Goal: Obtain resource: Download file/media

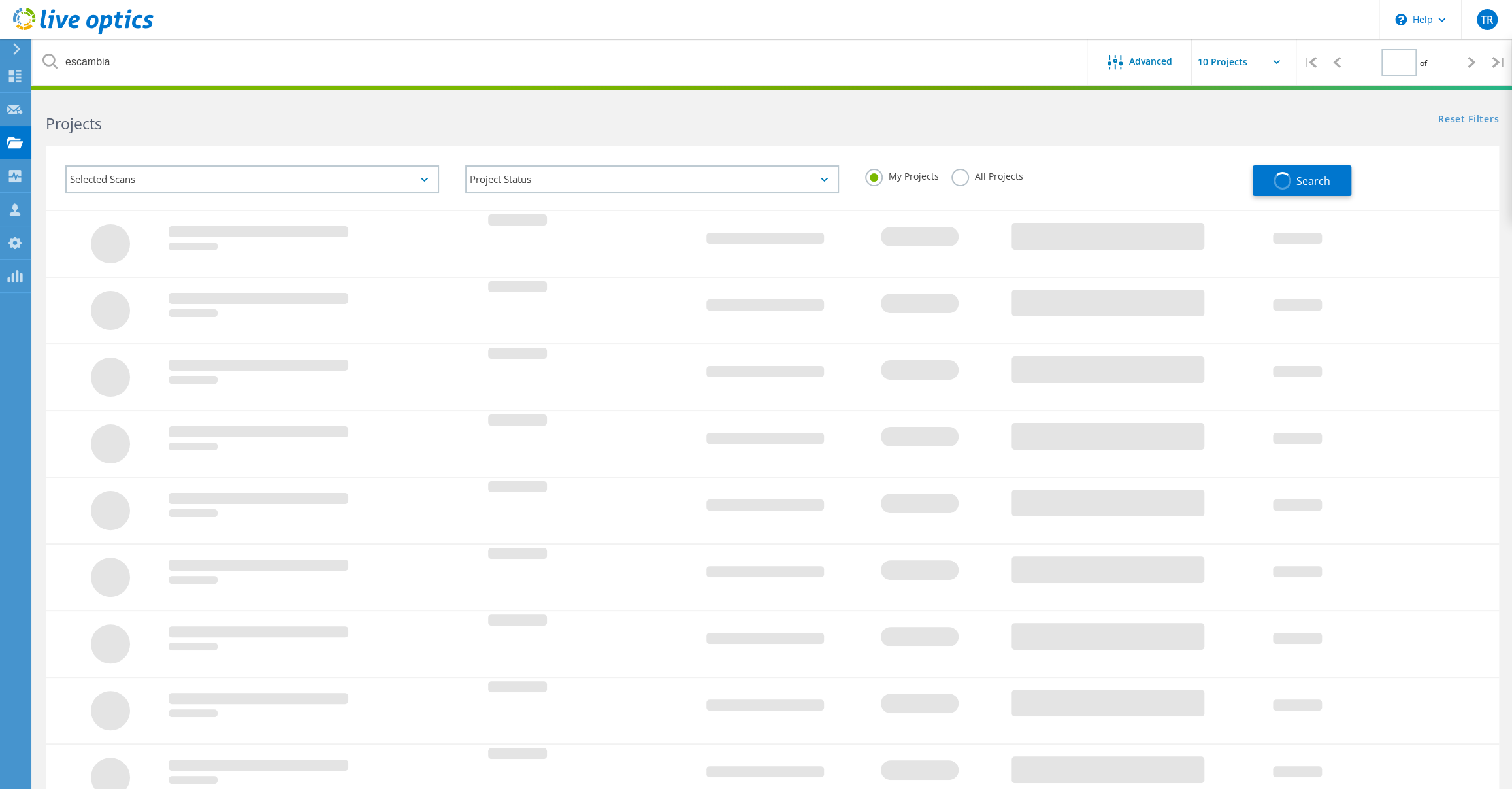
type input "1"
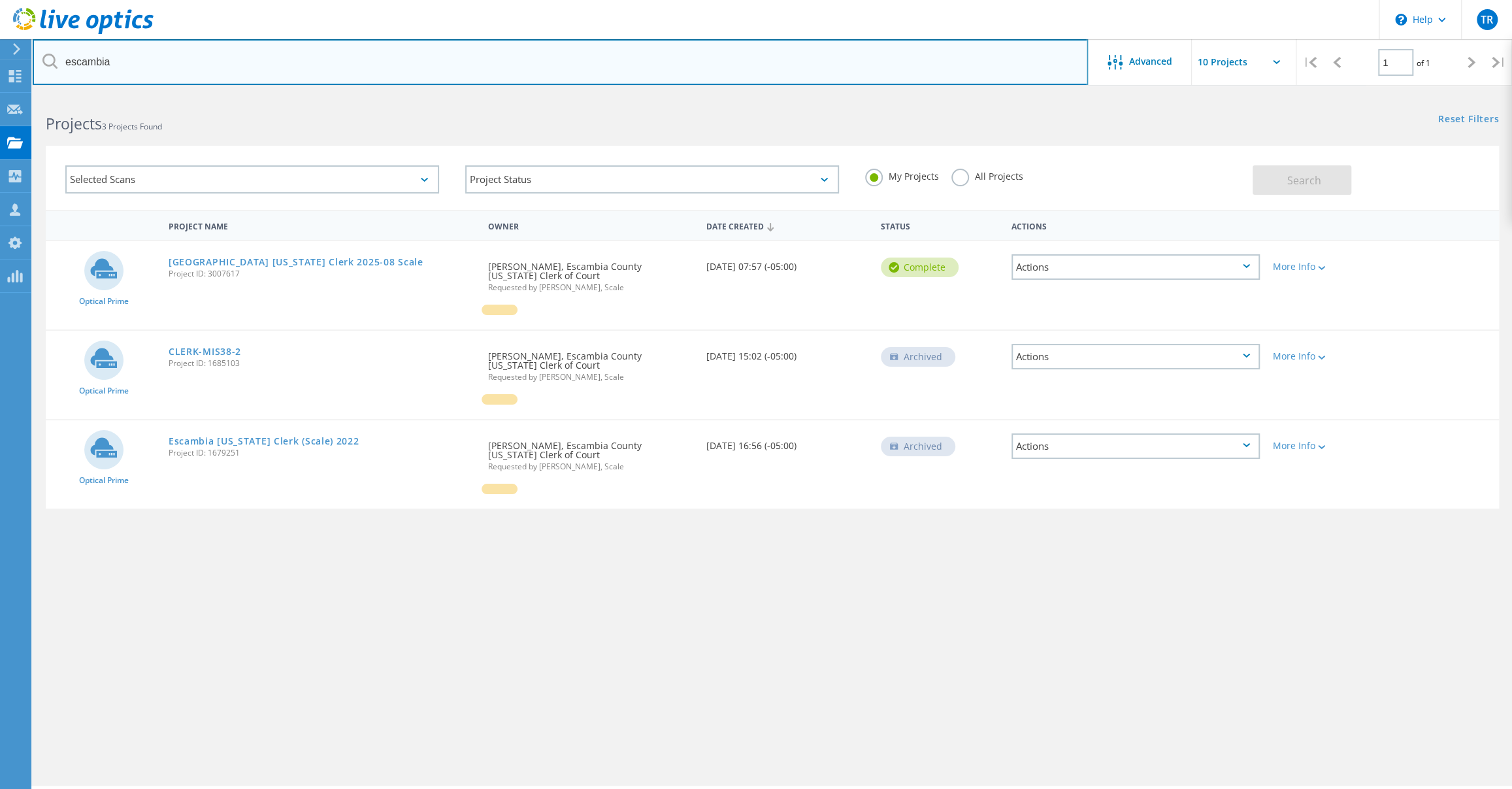
click at [258, 67] on input "escambia" at bounding box center [561, 62] width 1055 height 46
type input "exc"
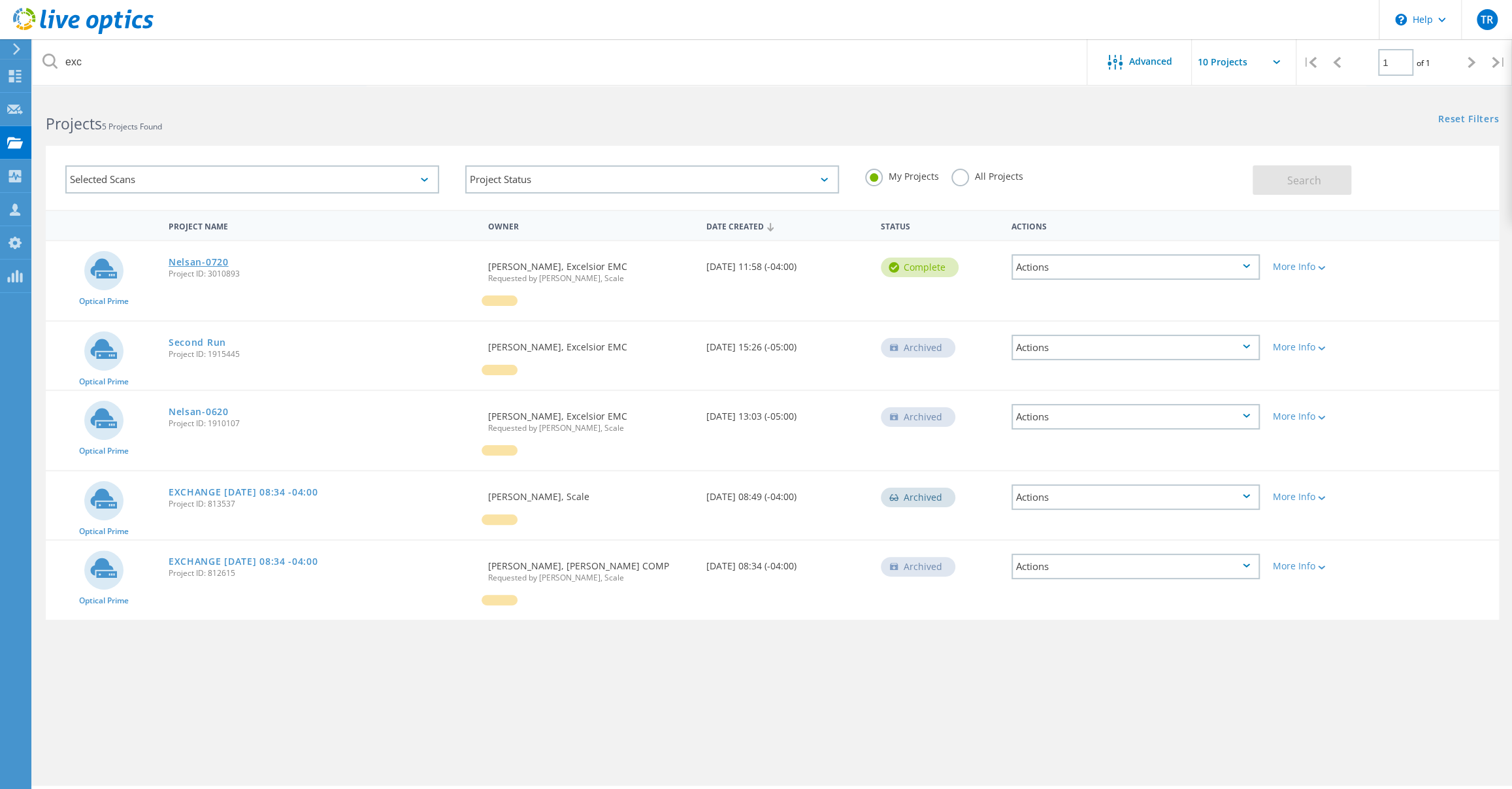
click at [215, 261] on link "Nelsan-0720" at bounding box center [199, 262] width 60 height 9
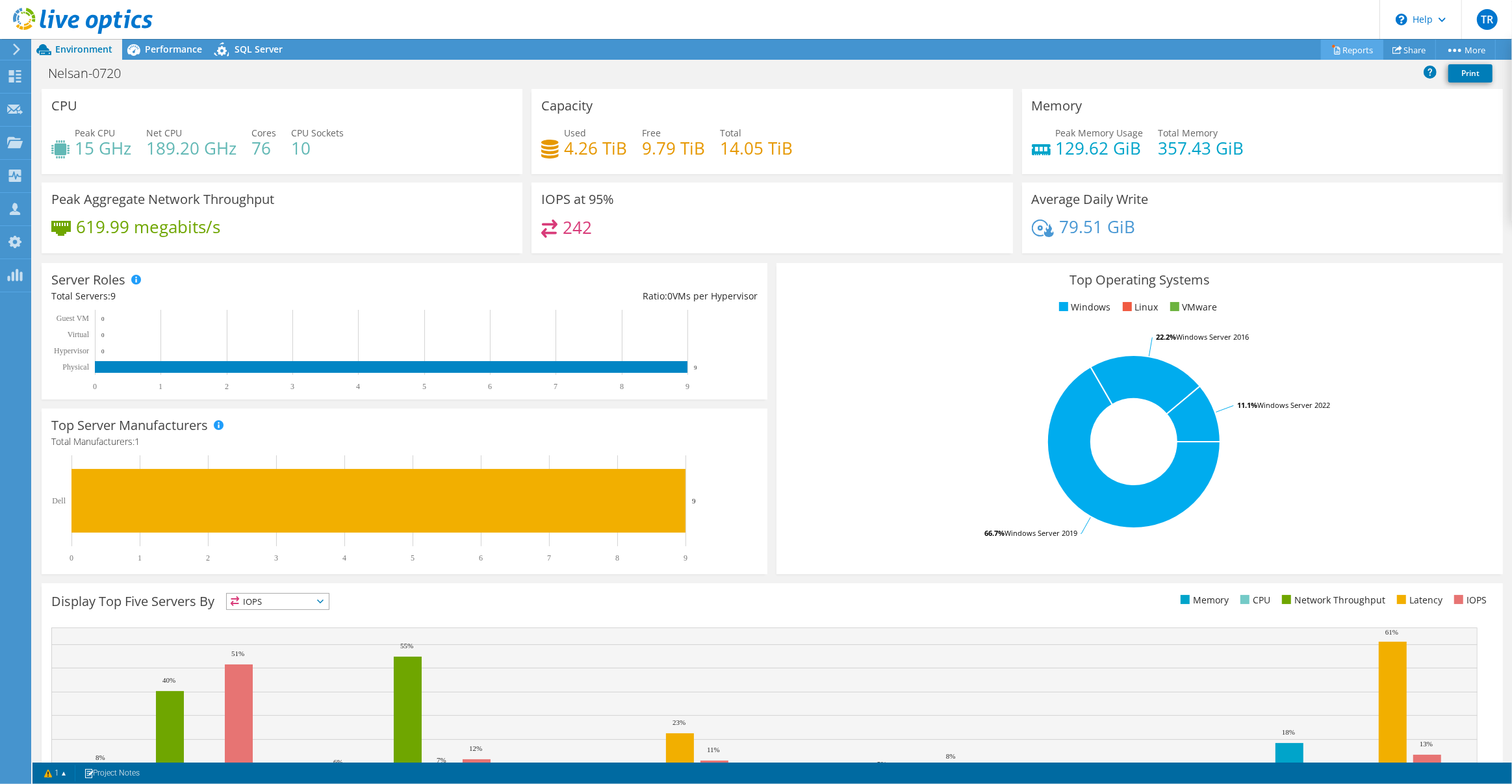
click at [1350, 47] on link "Reports" at bounding box center [1352, 50] width 62 height 20
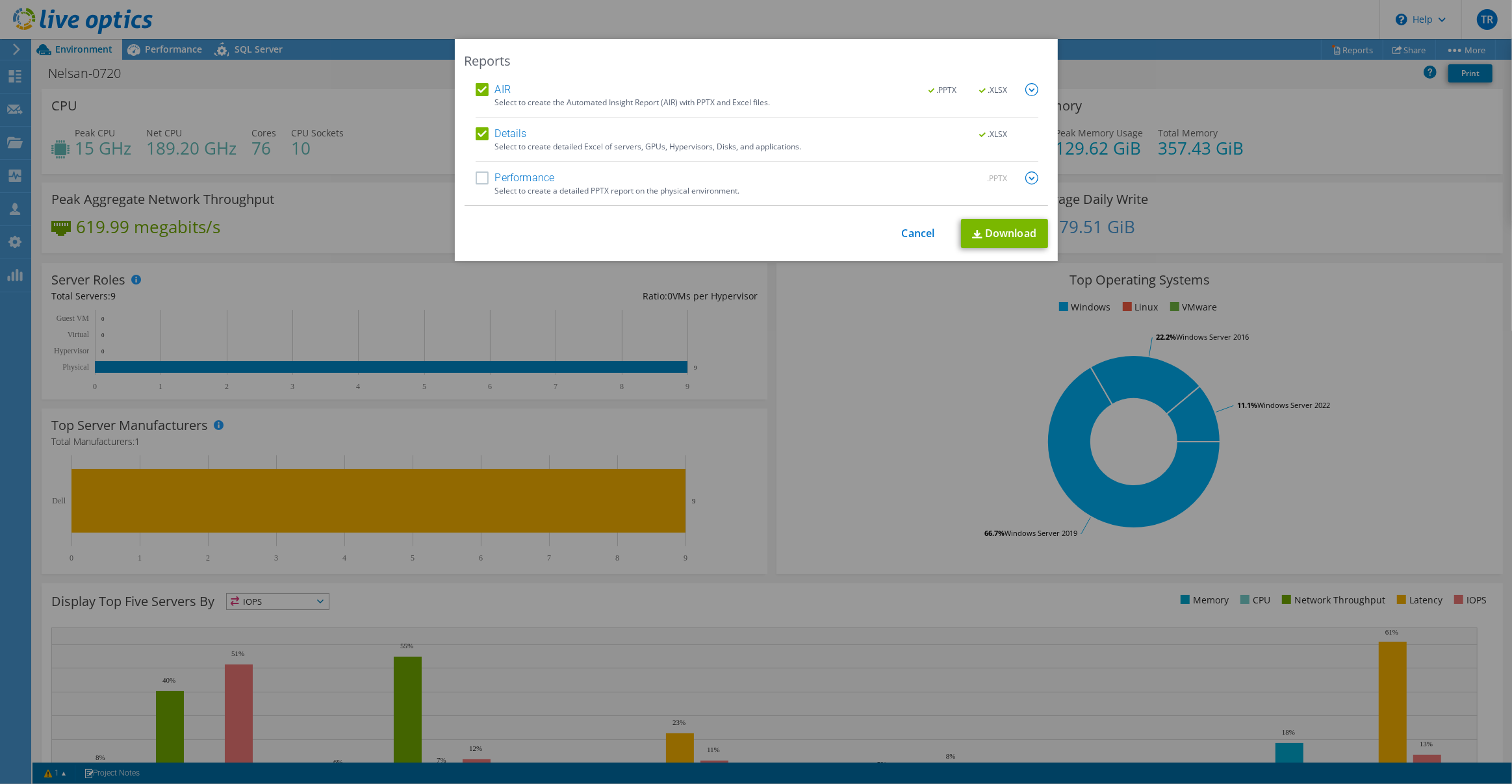
click at [477, 180] on label "Performance" at bounding box center [515, 178] width 79 height 13
click at [0, 0] on input "Performance" at bounding box center [0, 0] width 0 height 0
click at [978, 232] on link "Download" at bounding box center [1005, 233] width 87 height 29
click at [919, 237] on link "Cancel" at bounding box center [918, 234] width 33 height 12
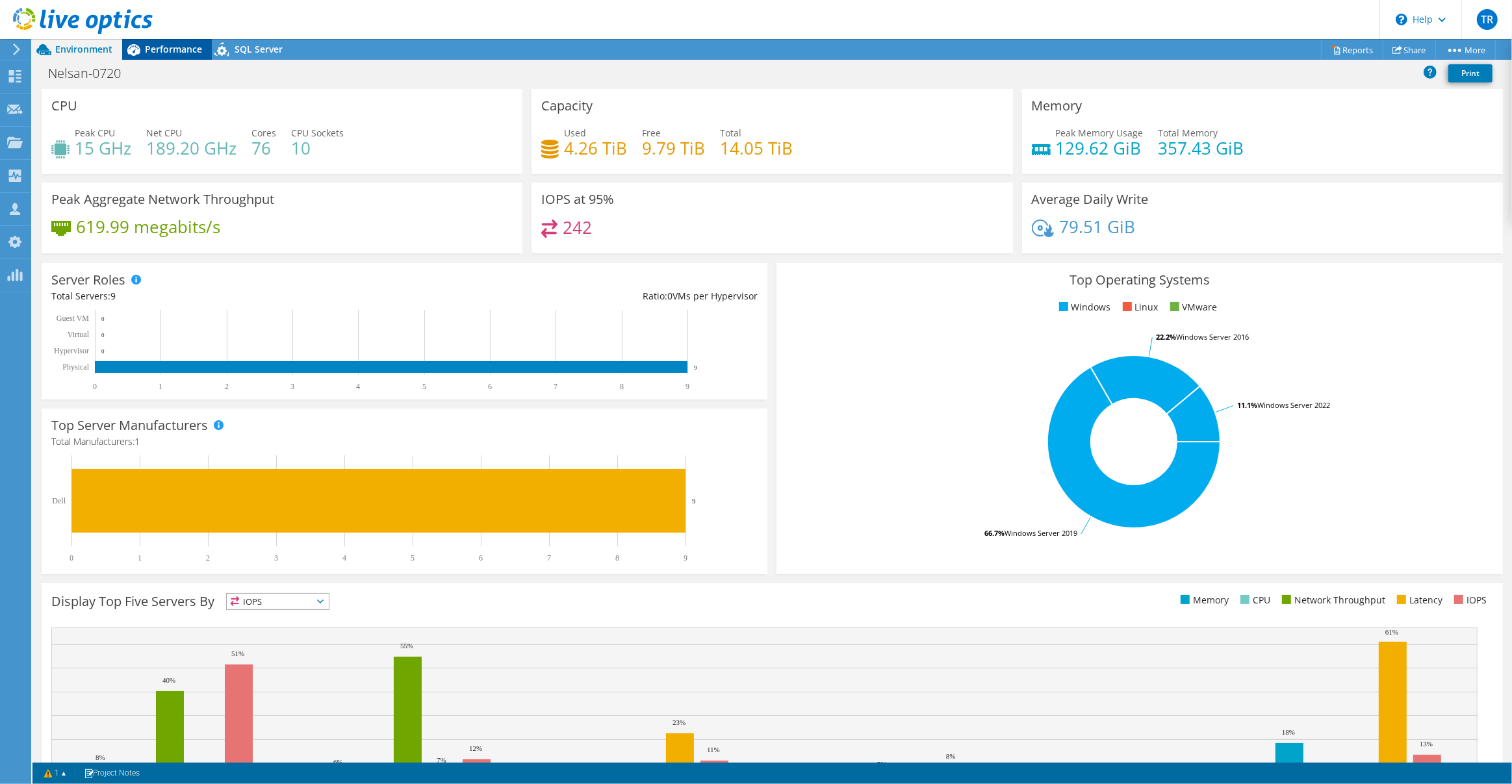
click at [168, 44] on span "Performance" at bounding box center [173, 49] width 57 height 12
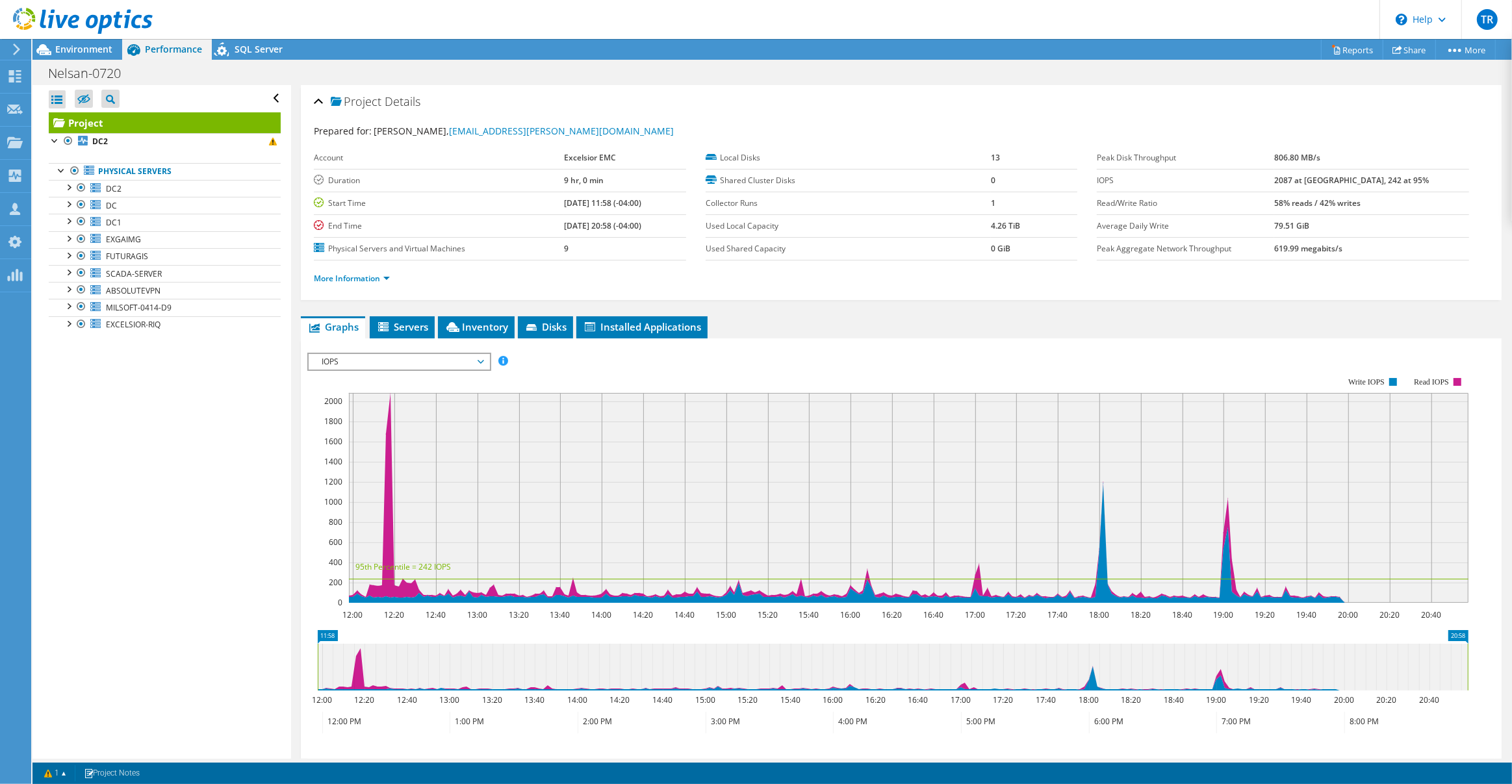
click at [479, 357] on span "IOPS" at bounding box center [398, 362] width 167 height 16
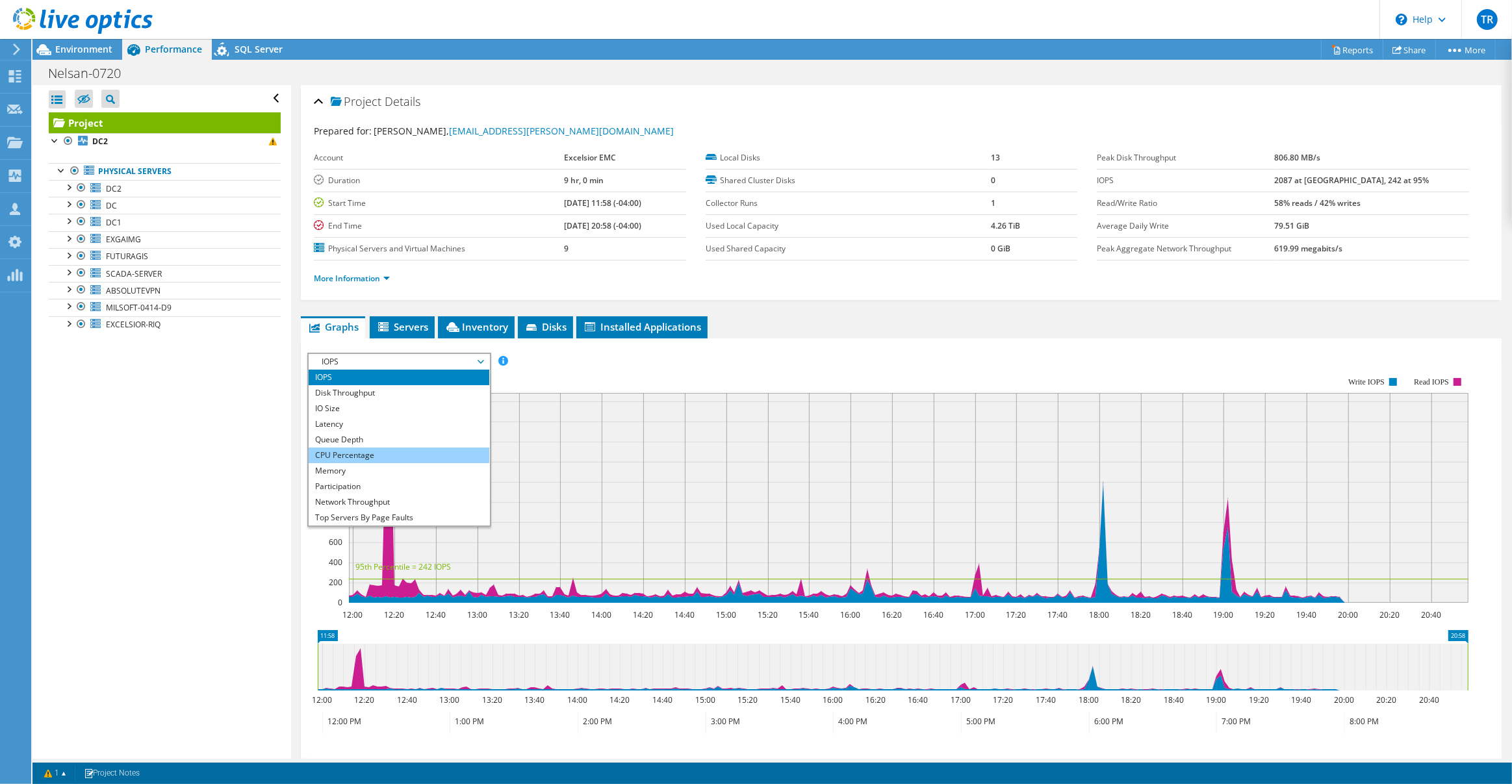
click at [416, 447] on li "CPU Percentage" at bounding box center [398, 455] width 180 height 16
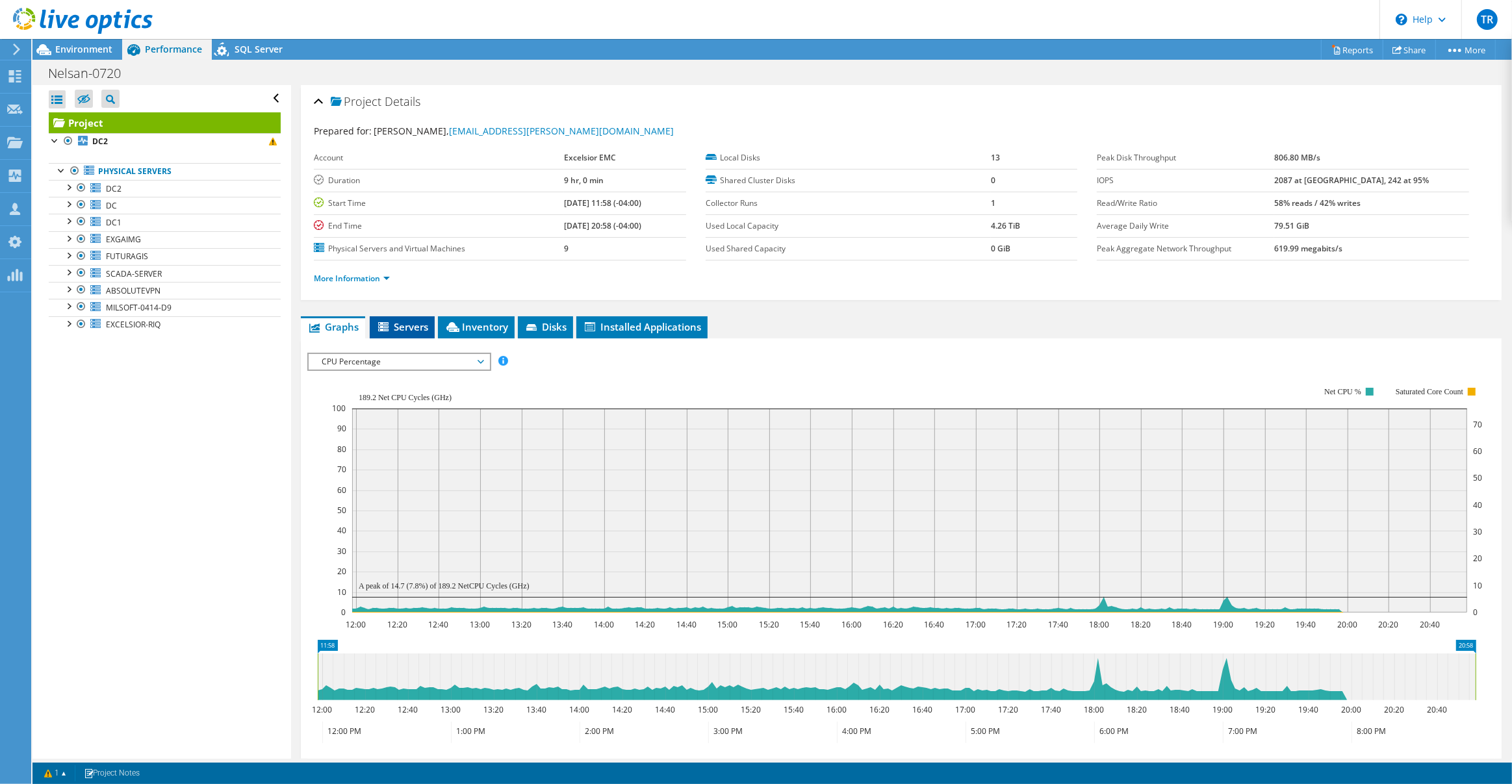
click at [400, 332] on li "Servers" at bounding box center [402, 327] width 65 height 22
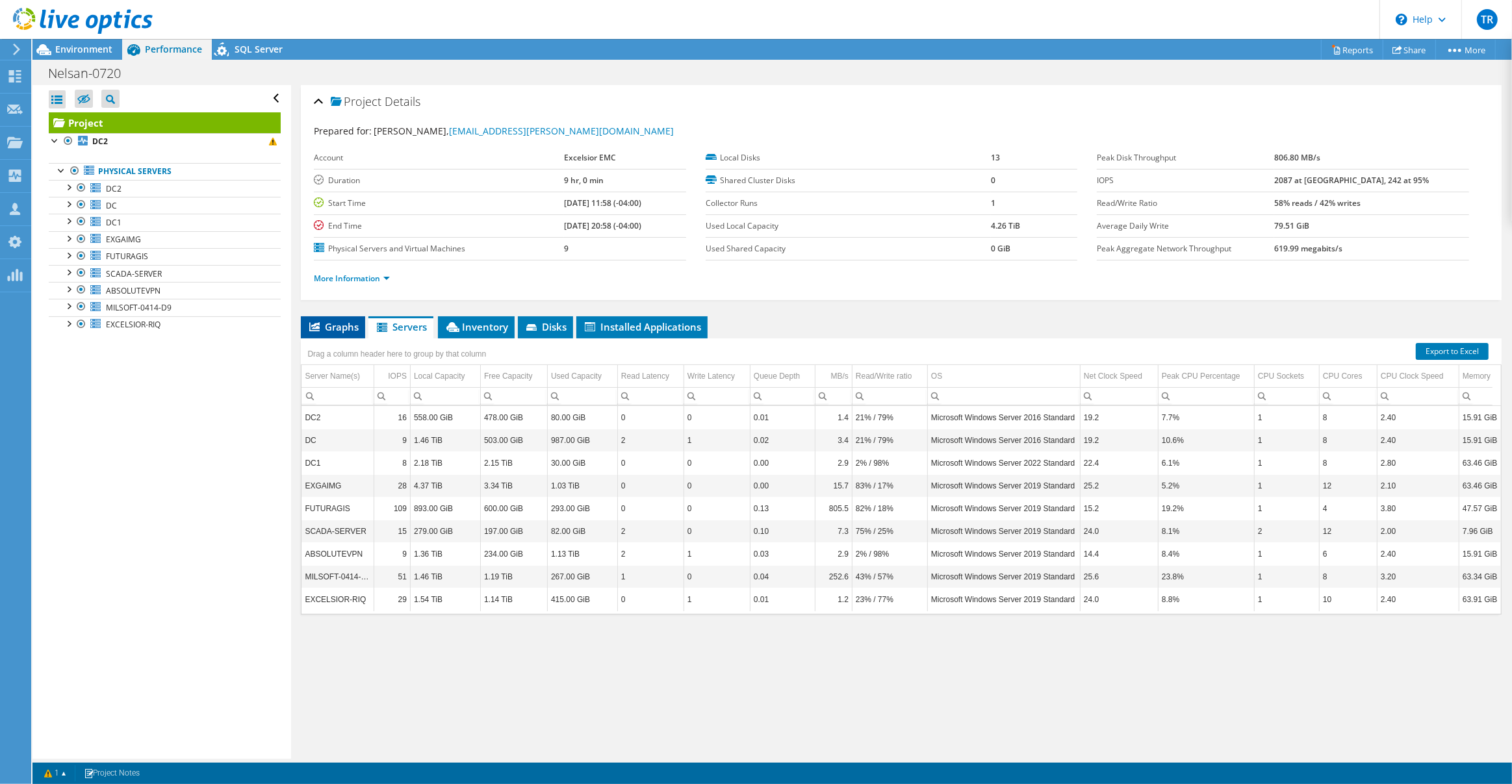
click at [318, 329] on span "Graphs" at bounding box center [334, 326] width 52 height 13
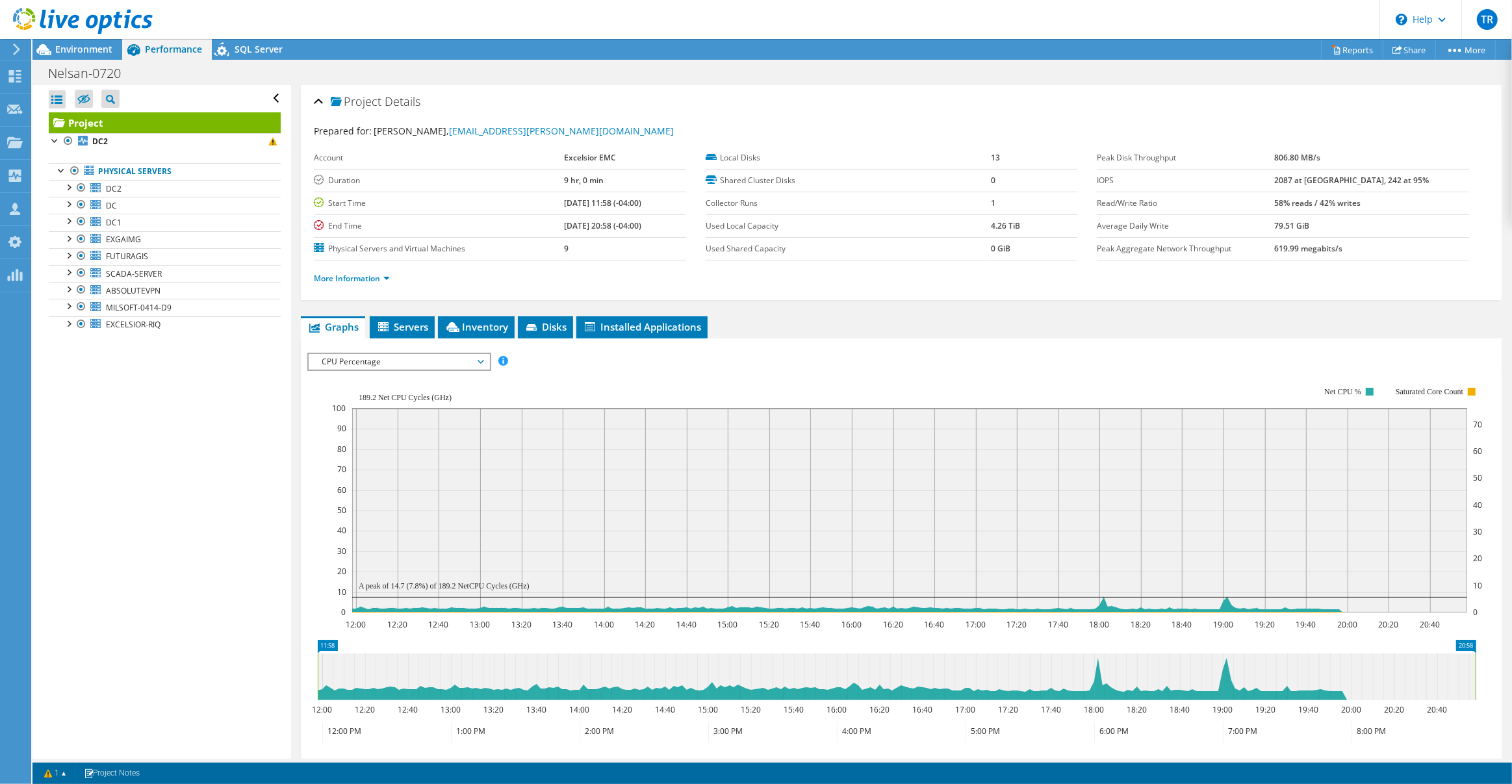
click at [75, 42] on div at bounding box center [76, 21] width 153 height 44
click at [76, 46] on span "Environment" at bounding box center [84, 49] width 57 height 12
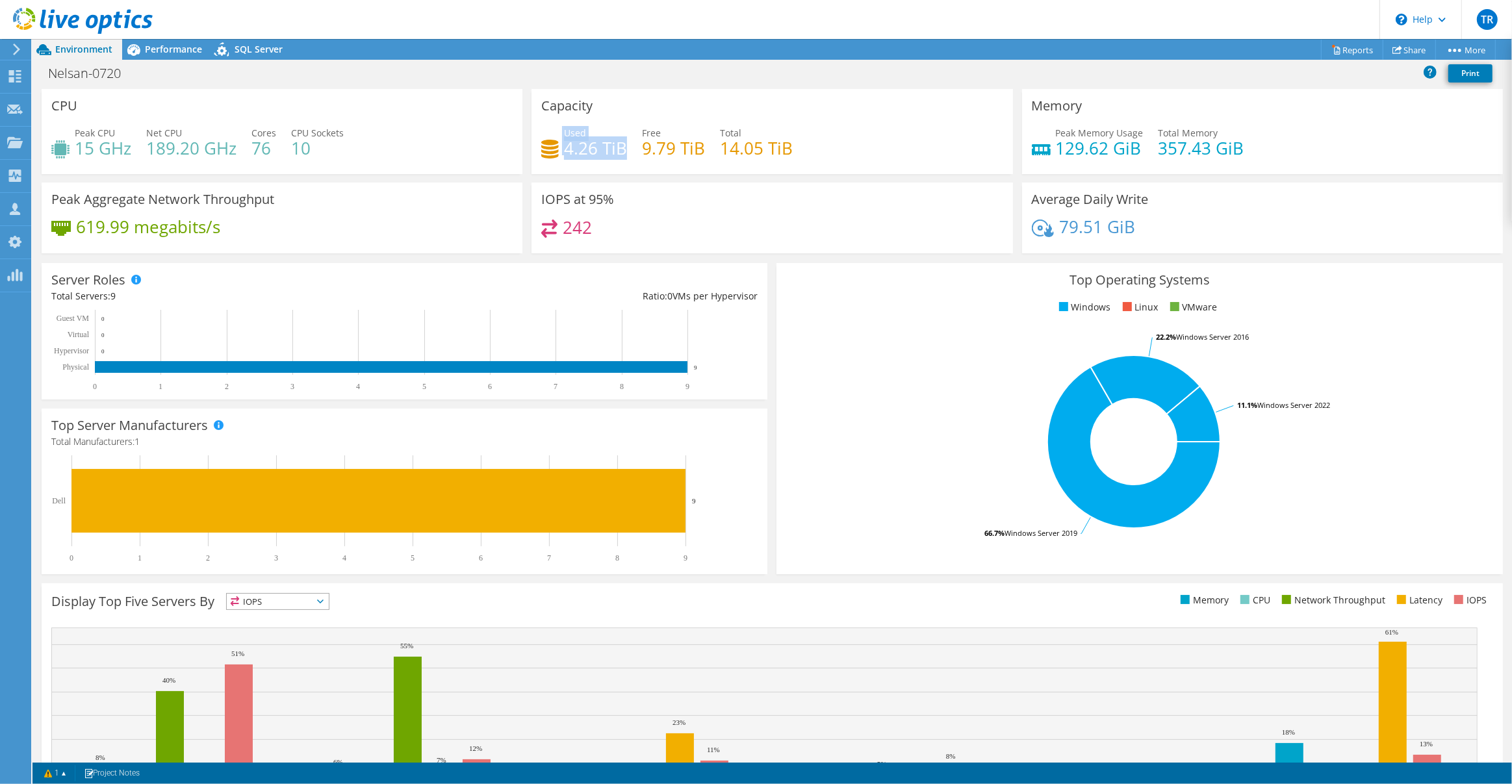
drag, startPoint x: 578, startPoint y: 148, endPoint x: 619, endPoint y: 151, distance: 41.1
click at [621, 150] on div "Used 4.26 TiB" at bounding box center [584, 140] width 85 height 29
click at [160, 45] on span "Performance" at bounding box center [173, 49] width 57 height 12
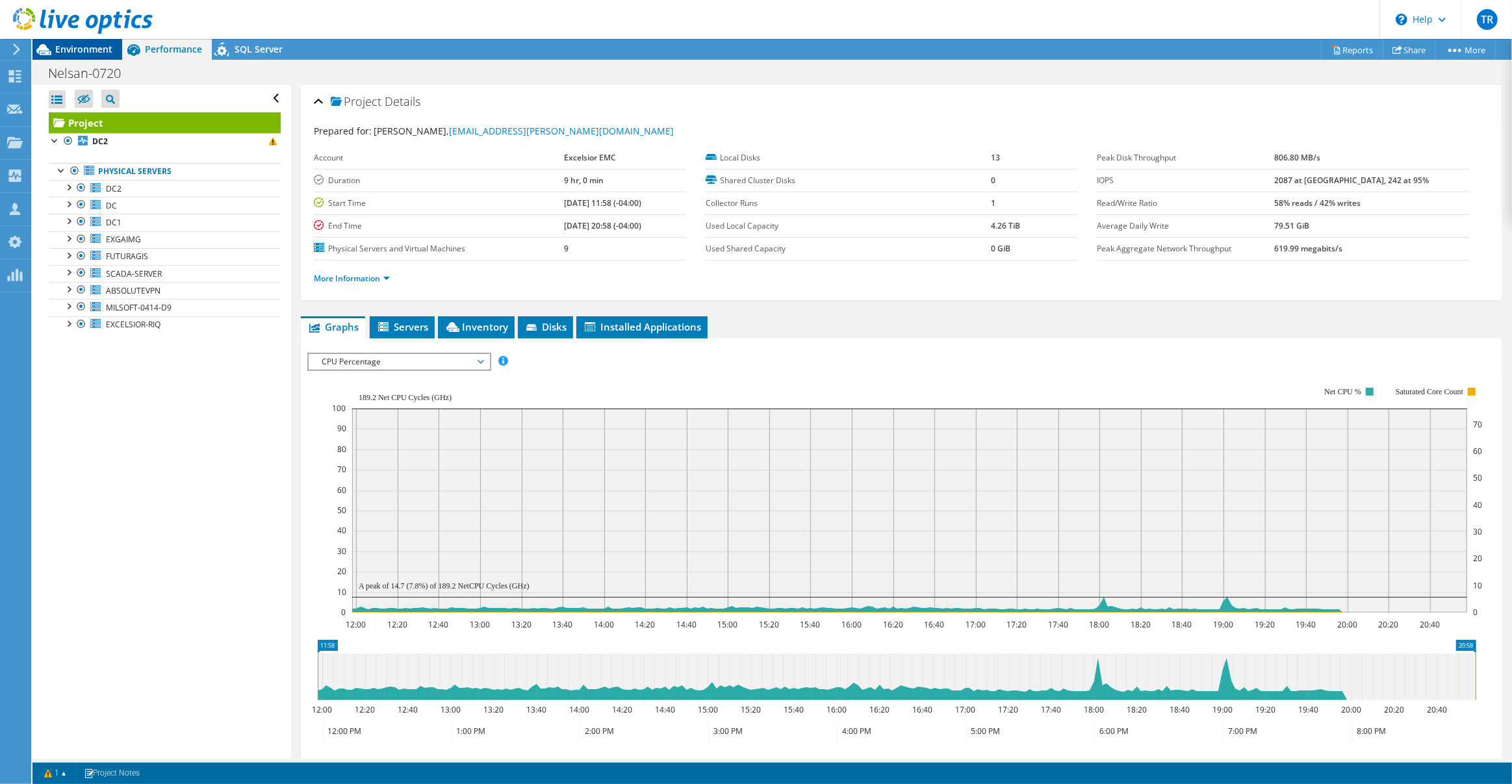
click at [85, 56] on div "Environment" at bounding box center [77, 49] width 90 height 20
